Goal: Task Accomplishment & Management: Manage account settings

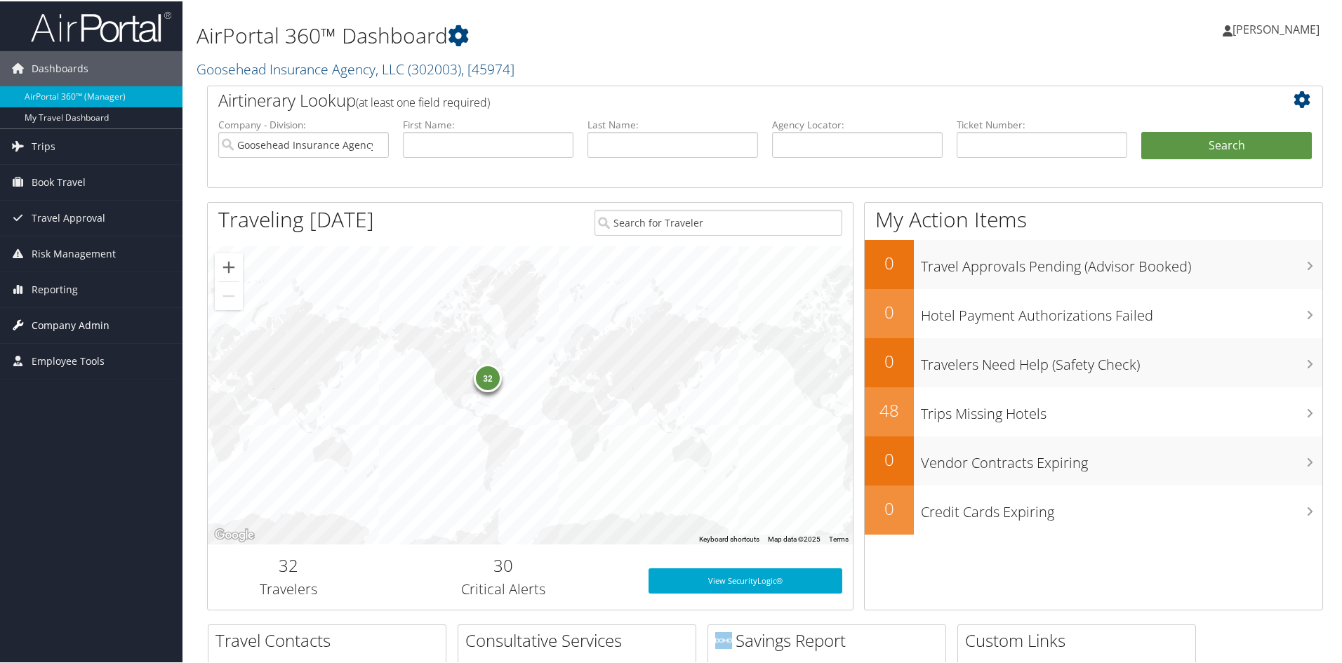
click at [86, 324] on span "Company Admin" at bounding box center [71, 324] width 78 height 35
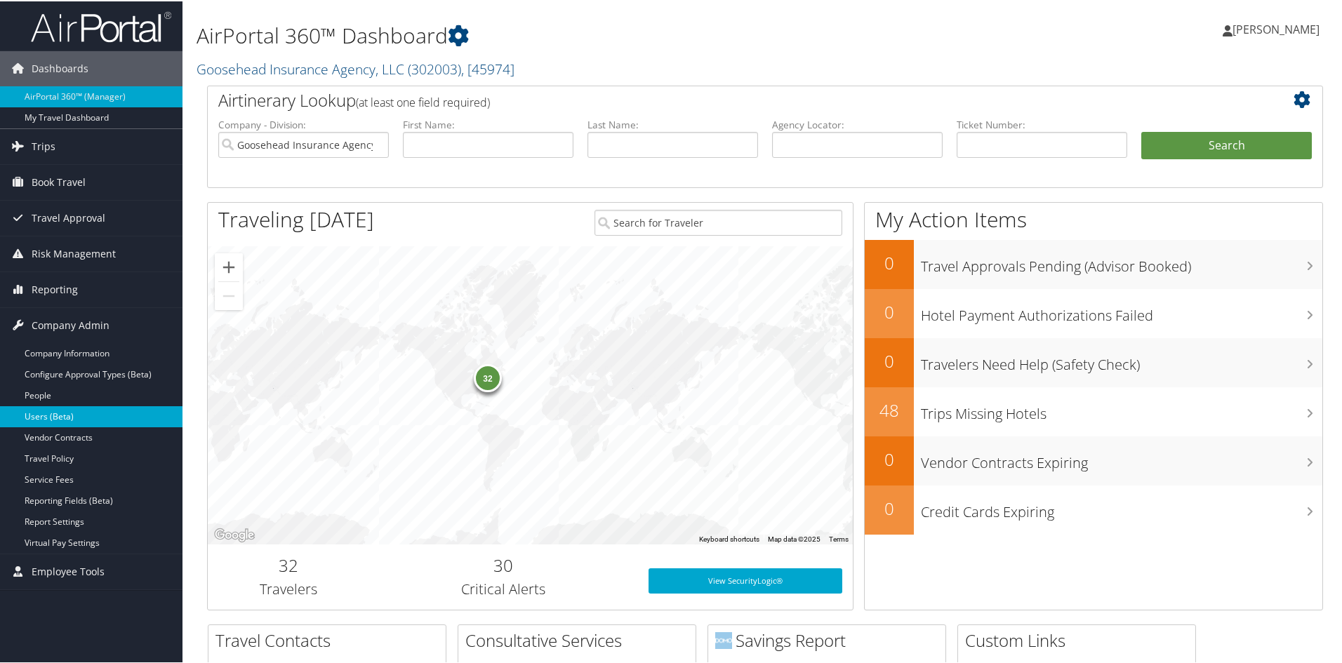
click at [55, 410] on link "Users (Beta)" at bounding box center [91, 415] width 182 height 21
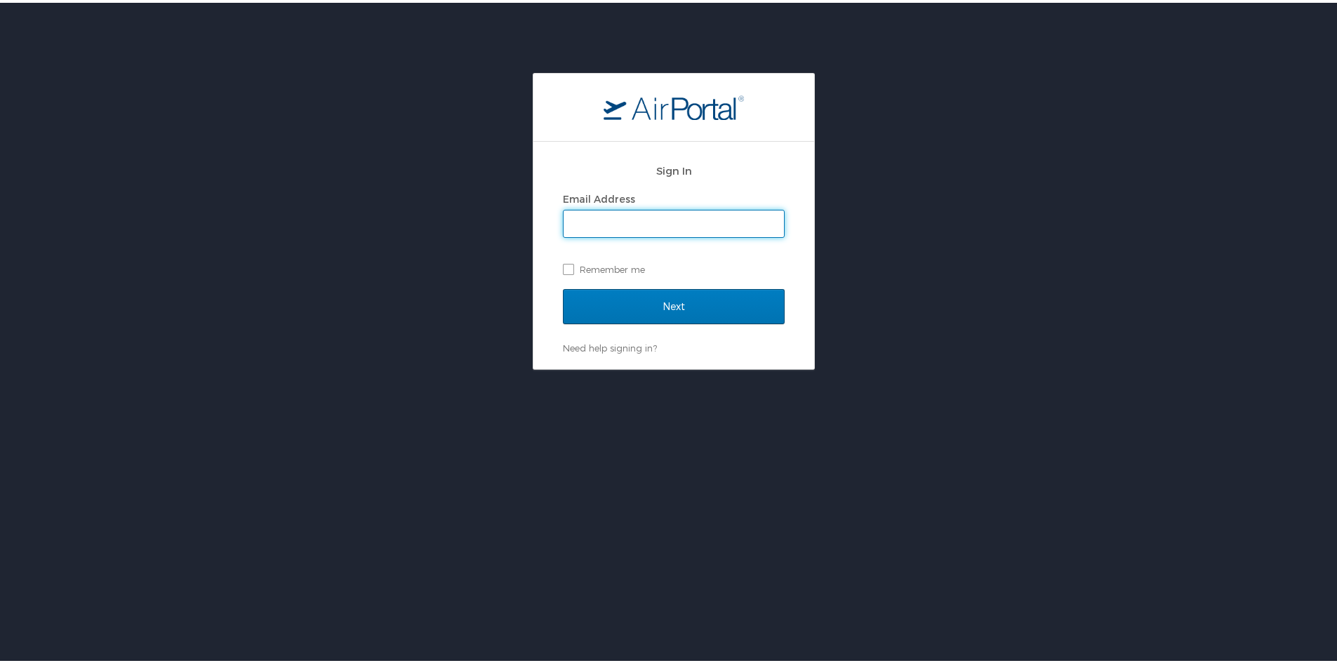
click at [690, 230] on input "Email Address" at bounding box center [674, 221] width 220 height 27
click at [622, 220] on input "Email Address" at bounding box center [674, 221] width 220 height 27
type input "mara.erickson@goosehead.com"
click at [677, 423] on div "Sign In Email Address mara.erickson@goosehead.com Remember me Next Need help si…" at bounding box center [673, 401] width 1347 height 663
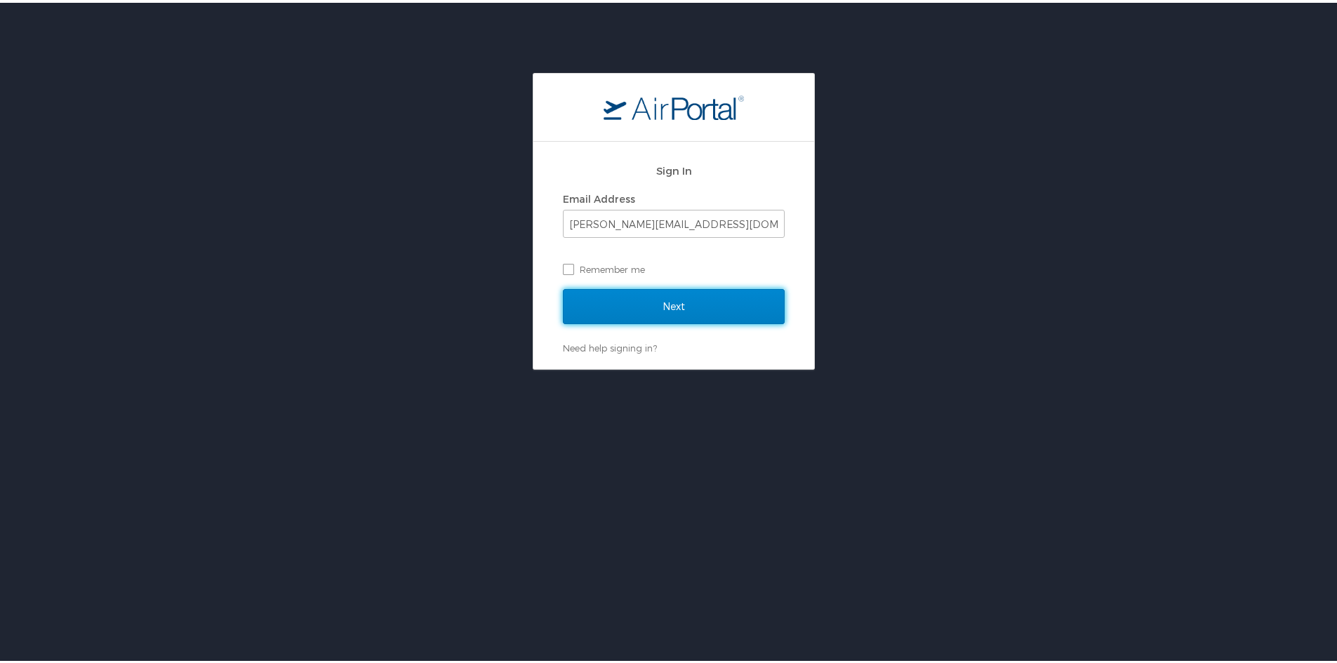
click at [613, 302] on input "Next" at bounding box center [674, 303] width 222 height 35
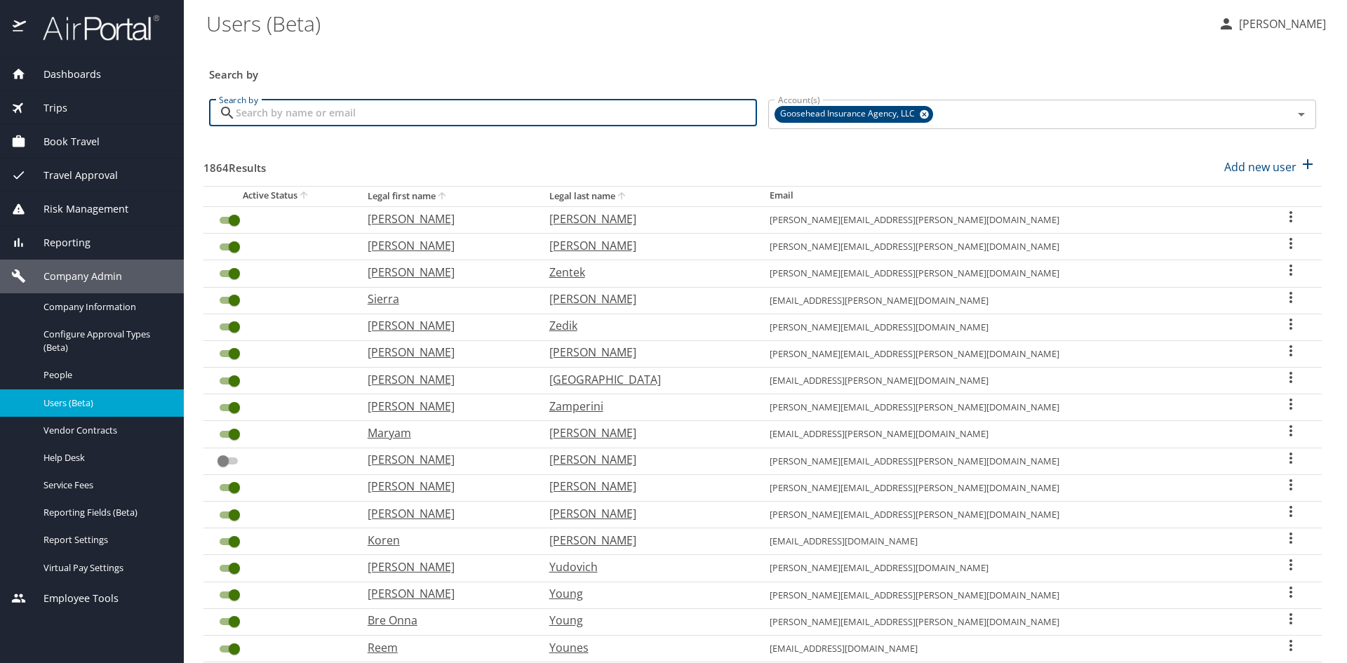
click at [542, 118] on input "Search by" at bounding box center [496, 113] width 521 height 27
click at [599, 122] on input "Search by" at bounding box center [496, 113] width 521 height 27
type input "[PERSON_NAME]"
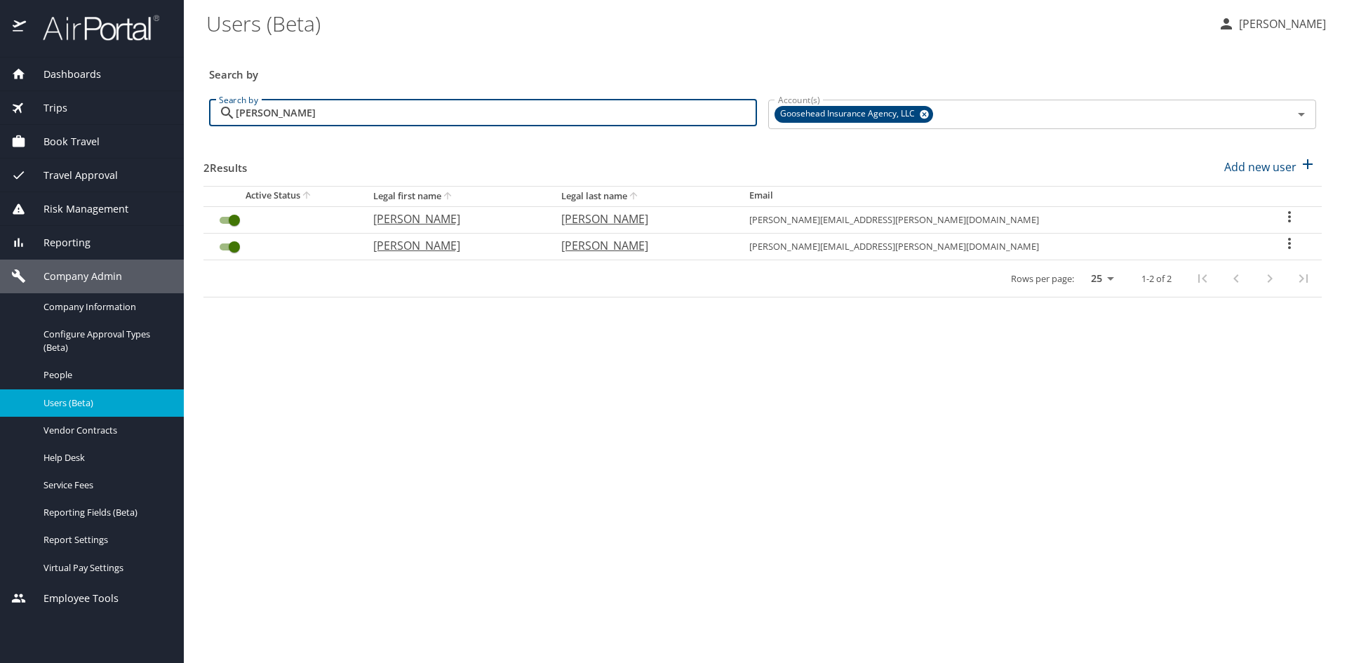
click at [1281, 218] on icon "User Search Table" at bounding box center [1289, 216] width 17 height 17
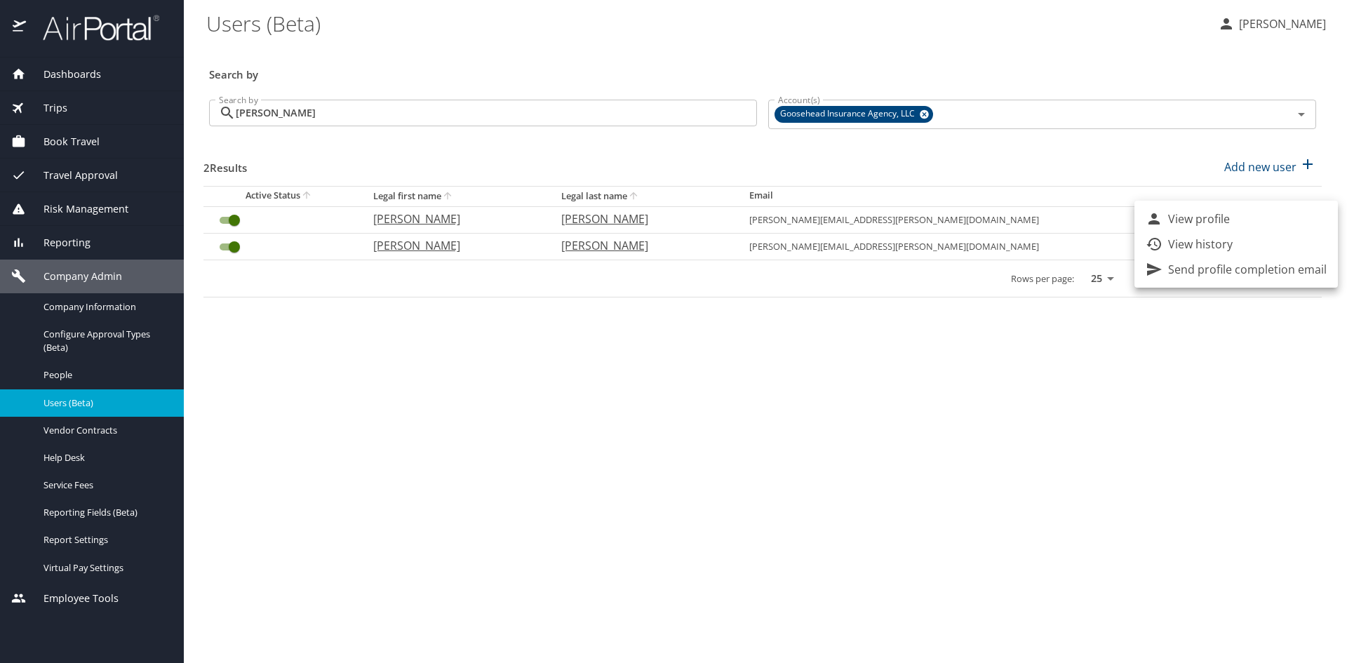
click at [981, 402] on div at bounding box center [673, 331] width 1347 height 663
click at [1281, 239] on icon "User Search Table" at bounding box center [1289, 243] width 17 height 17
click at [1278, 239] on li "View profile" at bounding box center [1237, 245] width 204 height 25
select select "US"
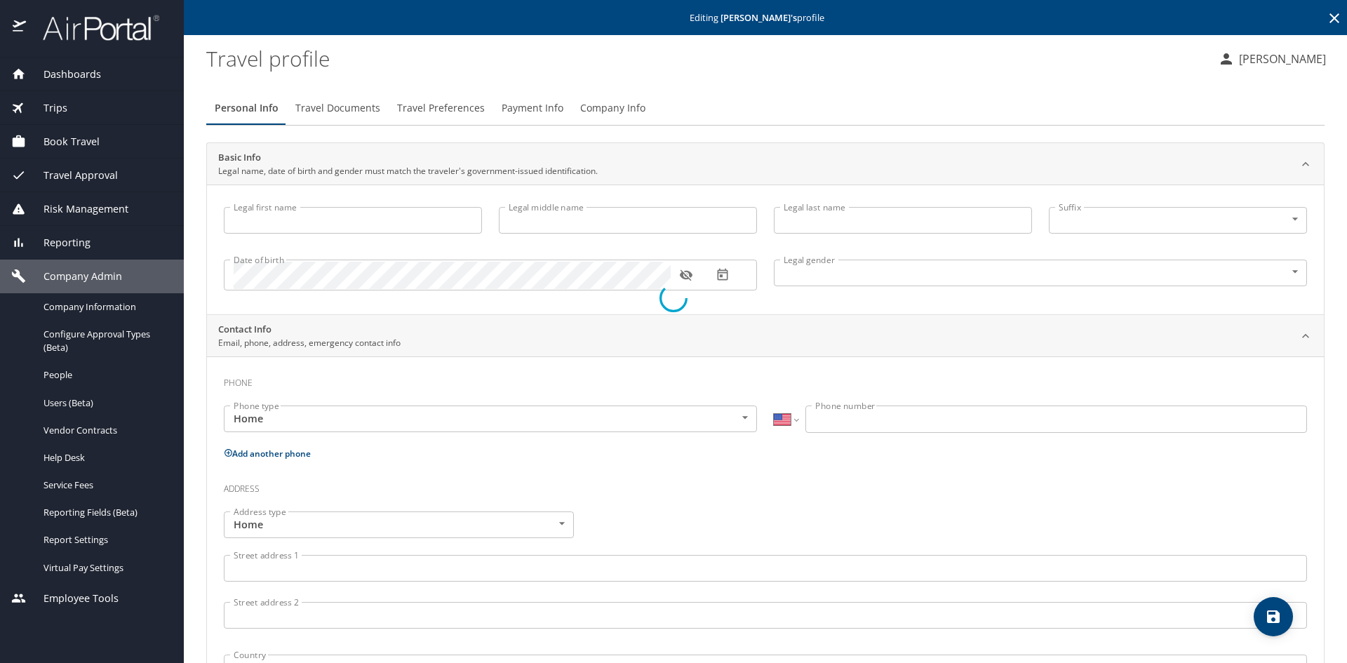
type input "[PERSON_NAME]"
type input "Yisela"
type input "[PERSON_NAME]"
type input "[DEMOGRAPHIC_DATA]"
type input "[PERSON_NAME]"
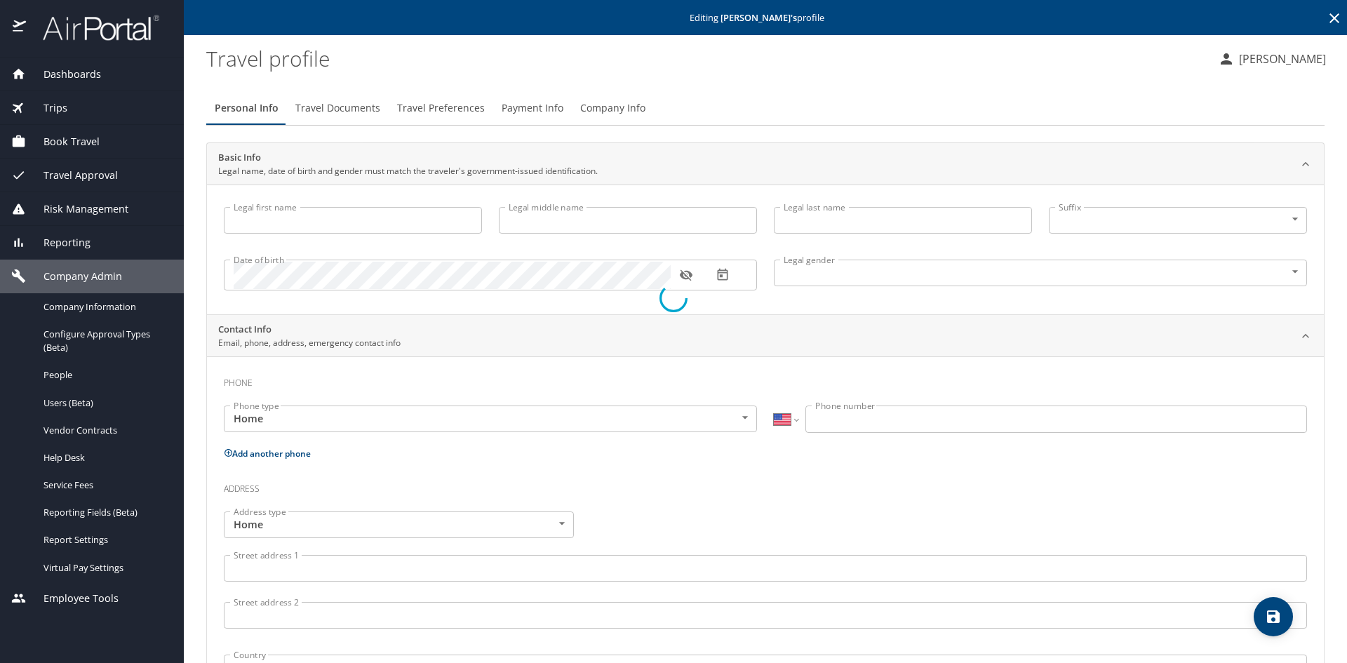
type input "[PERSON_NAME]"
type input "[PHONE_NUMBER]"
select select "US"
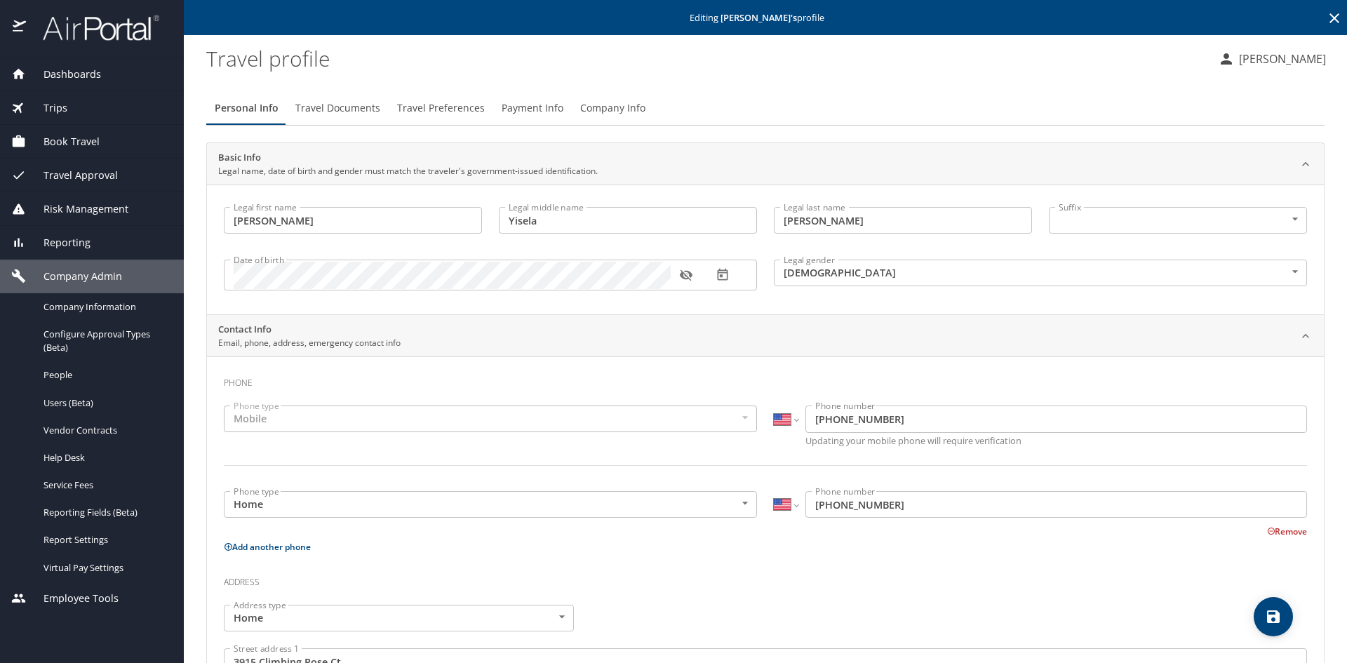
click at [613, 108] on span "Company Info" at bounding box center [612, 109] width 65 height 18
